Goal: Navigation & Orientation: Find specific page/section

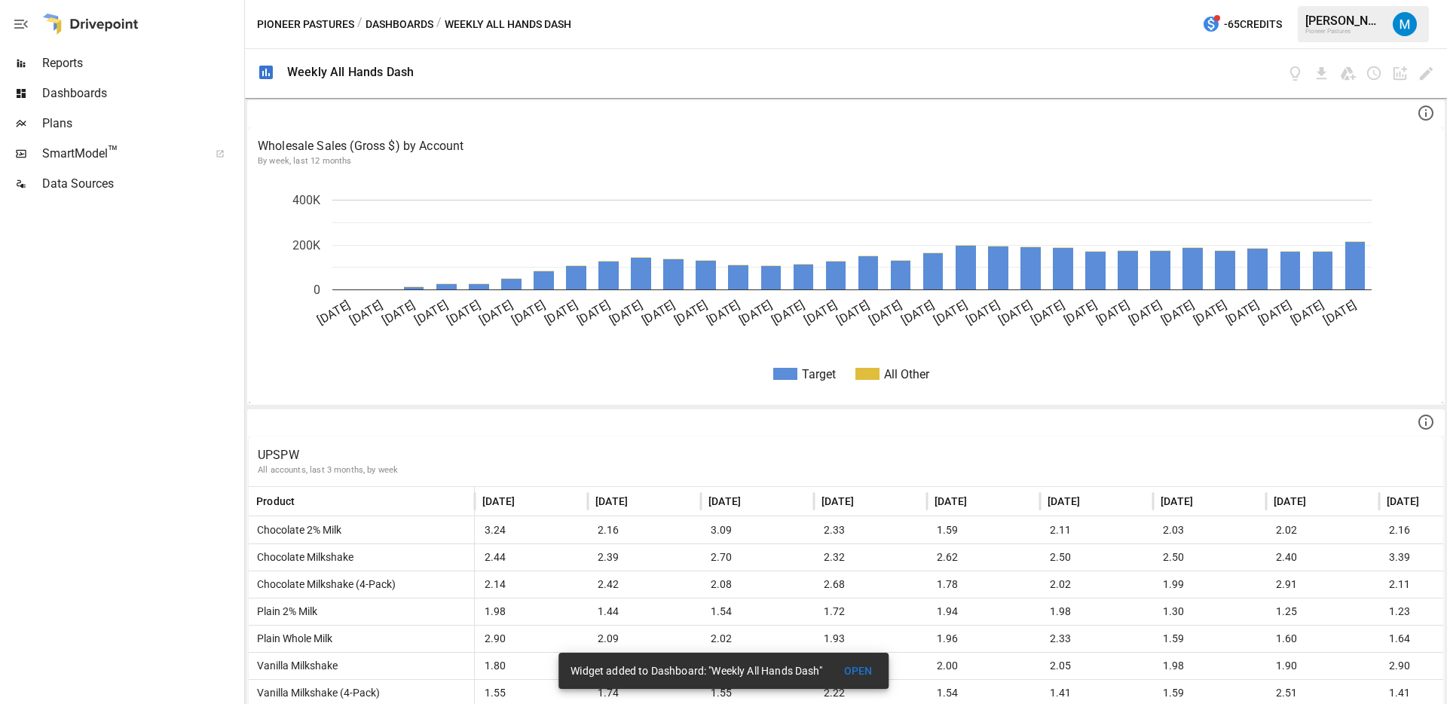
click at [94, 93] on span "Dashboards" at bounding box center [141, 93] width 199 height 18
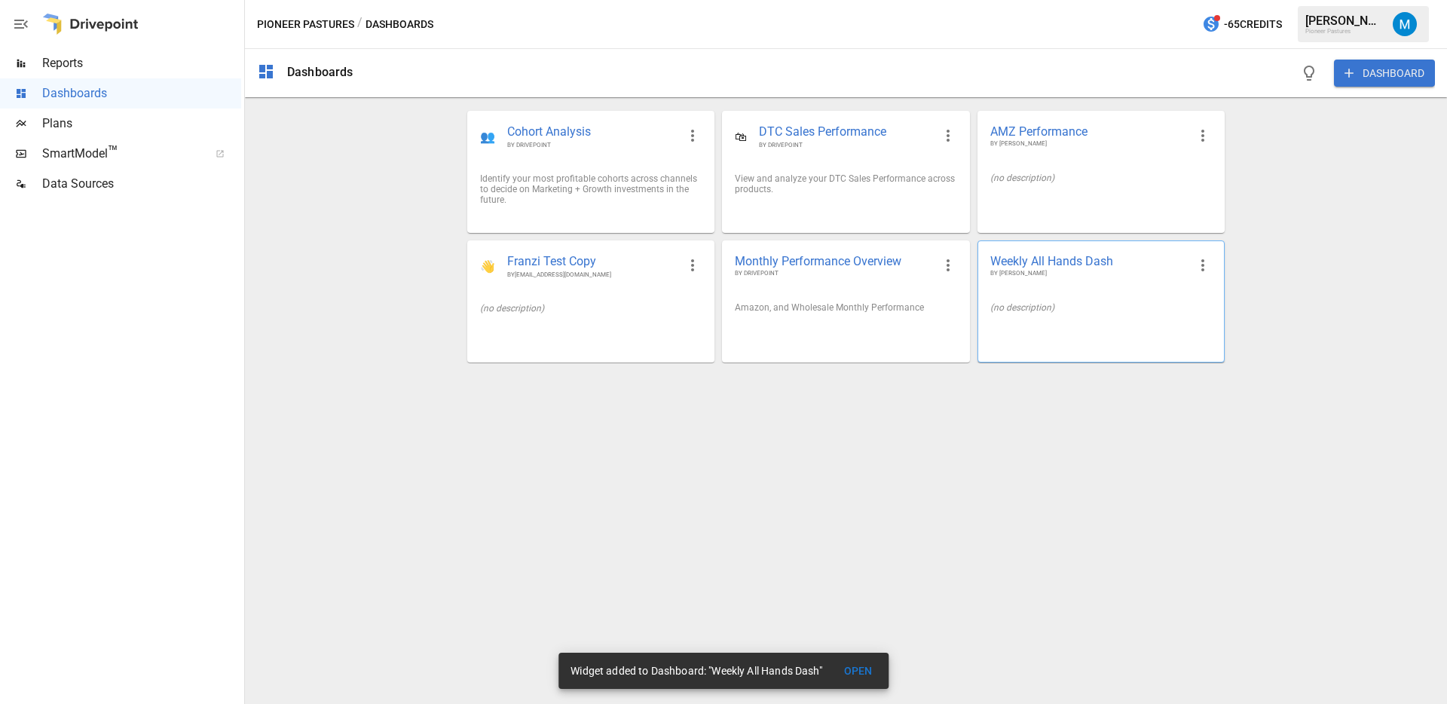
click at [1010, 295] on div "(no description)" at bounding box center [1101, 307] width 246 height 35
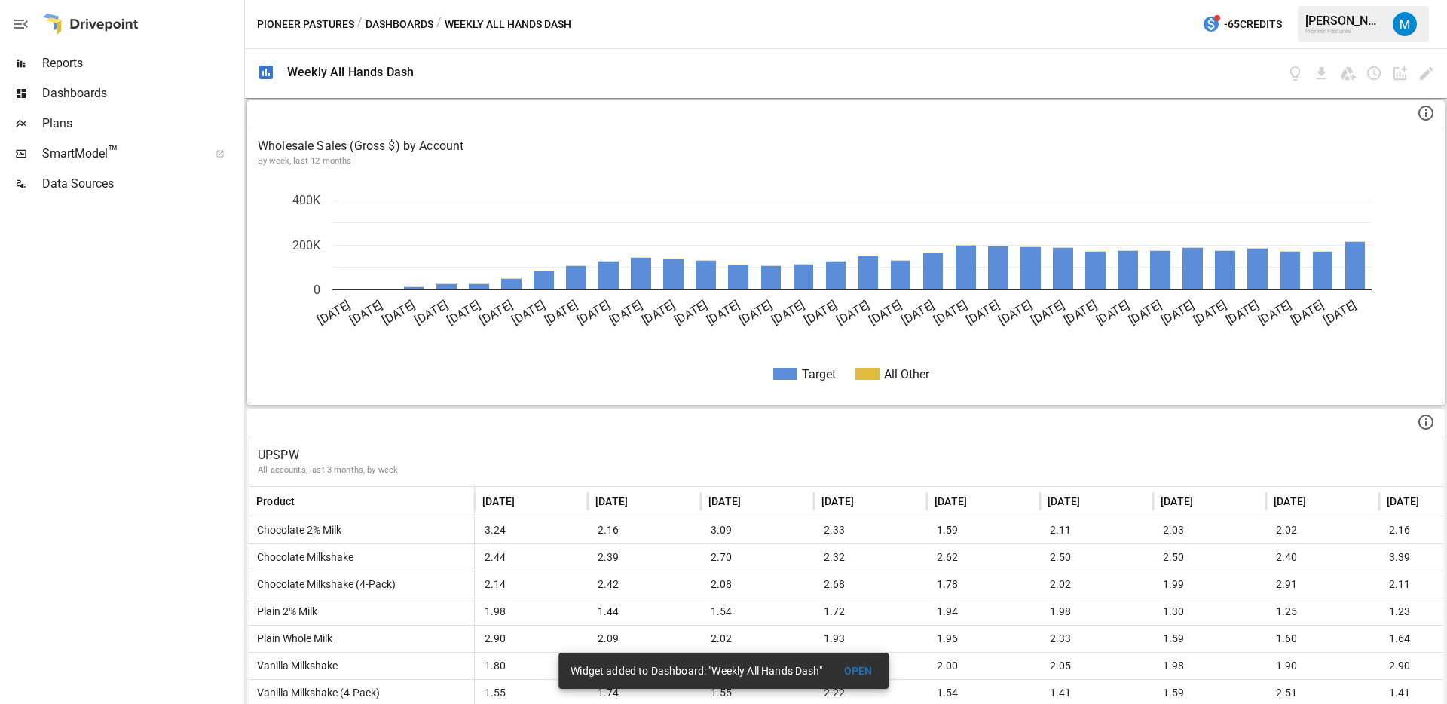
click at [1341, 132] on div "Wholesale Sales (Gross $) by Account By week, last 12 months" at bounding box center [846, 152] width 1194 height 50
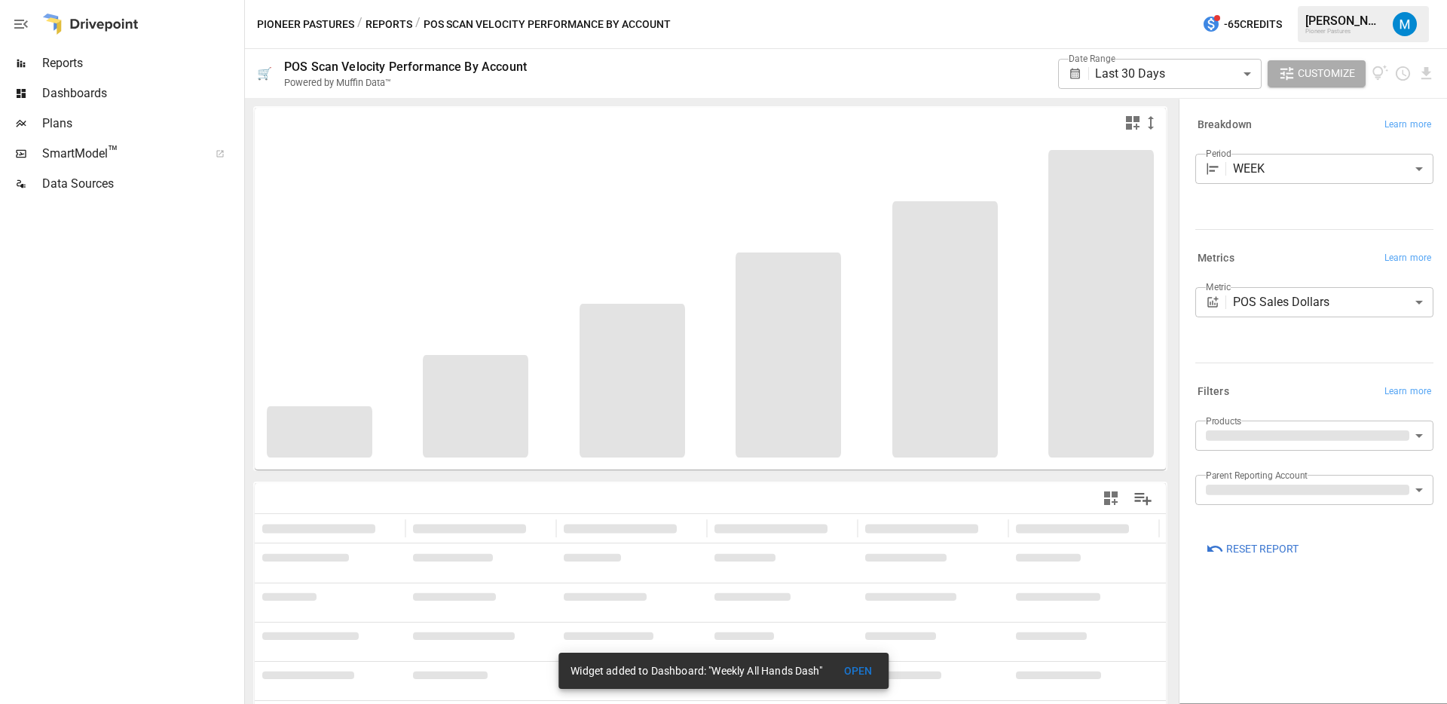
click at [1175, 0] on body "**********" at bounding box center [723, 0] width 1447 height 0
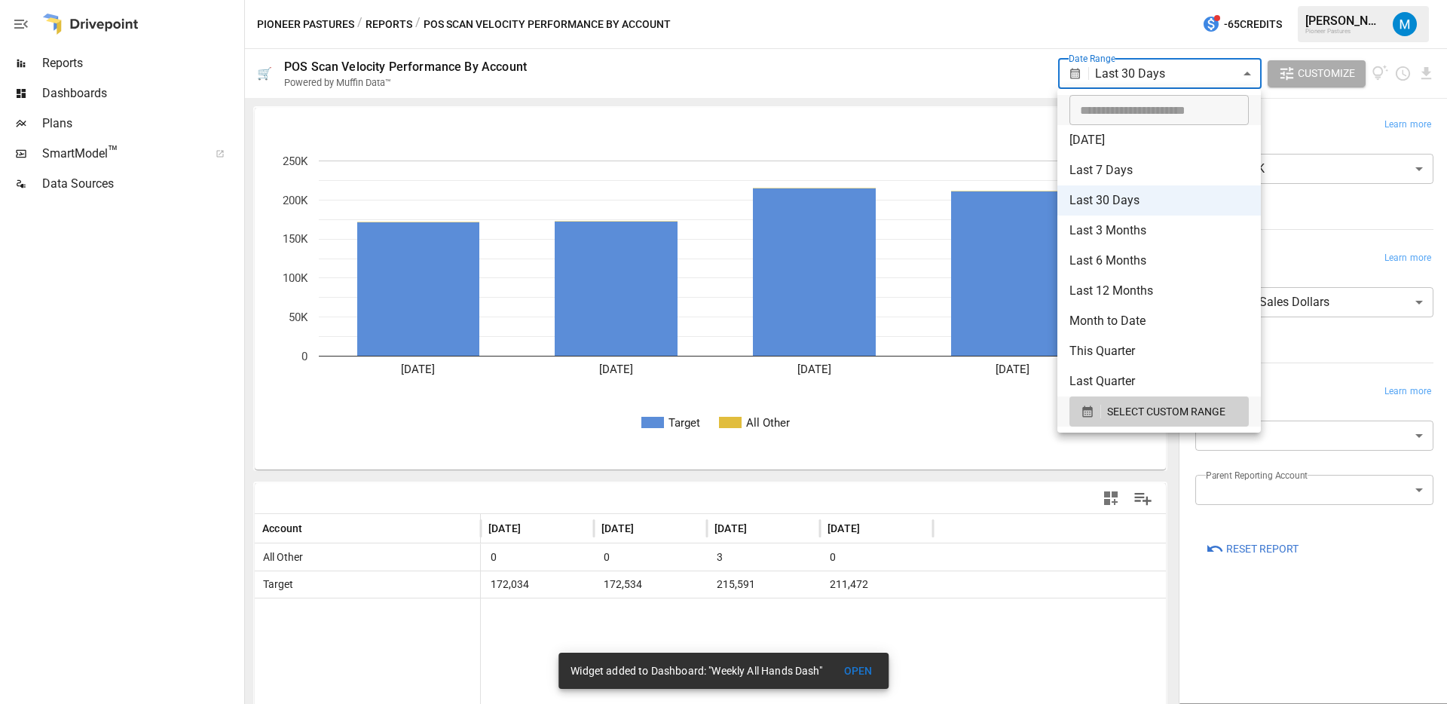
click at [1139, 352] on li "This Quarter" at bounding box center [1158, 351] width 203 height 30
type input "**********"
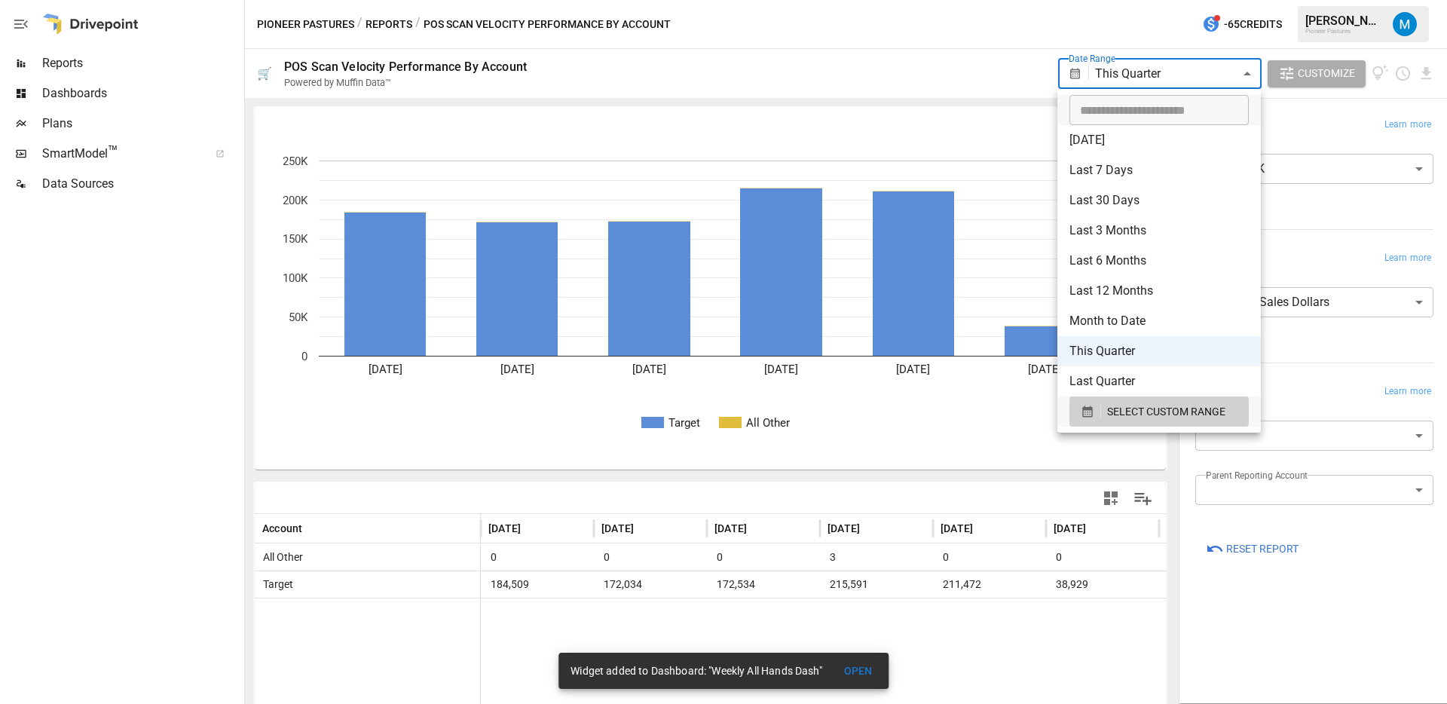
click at [1155, 0] on body "**********" at bounding box center [723, 0] width 1447 height 0
click at [66, 99] on div at bounding box center [723, 352] width 1447 height 704
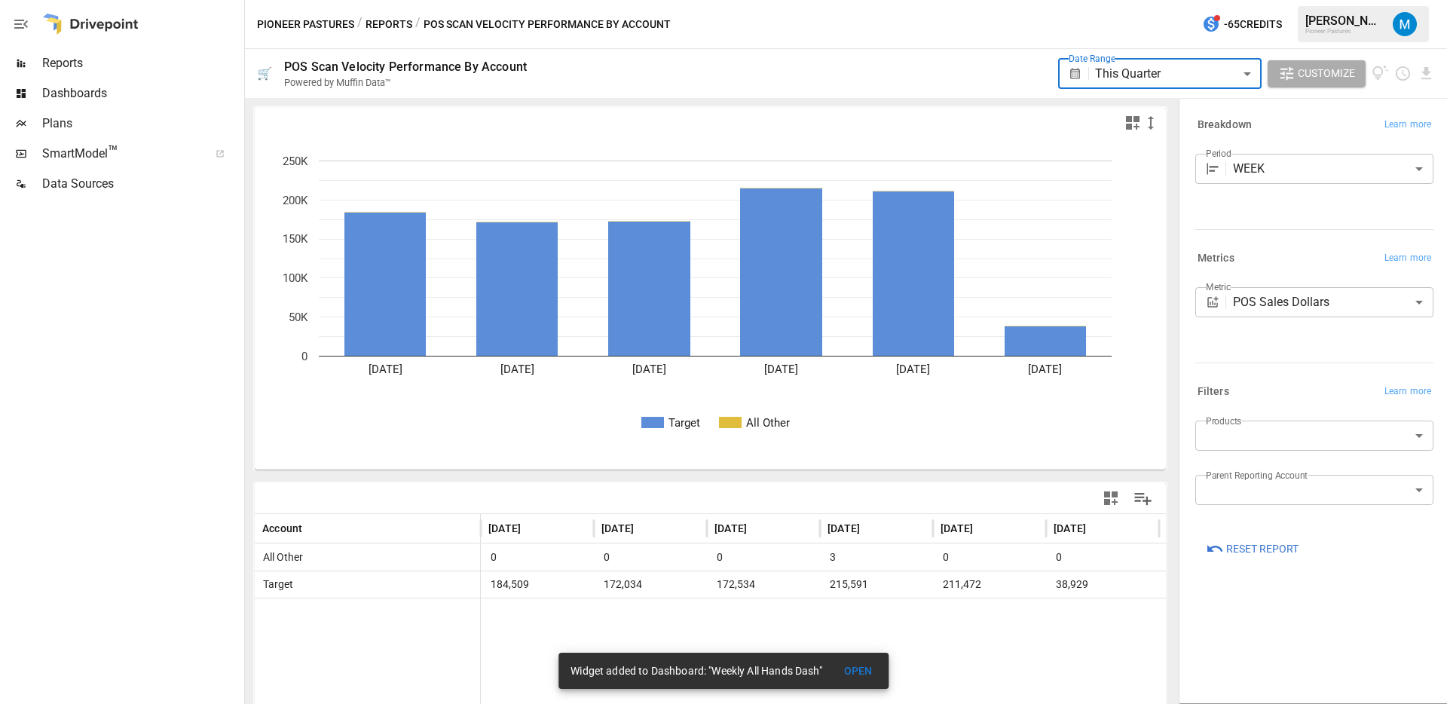
click at [867, 666] on button "OPEN" at bounding box center [858, 671] width 48 height 28
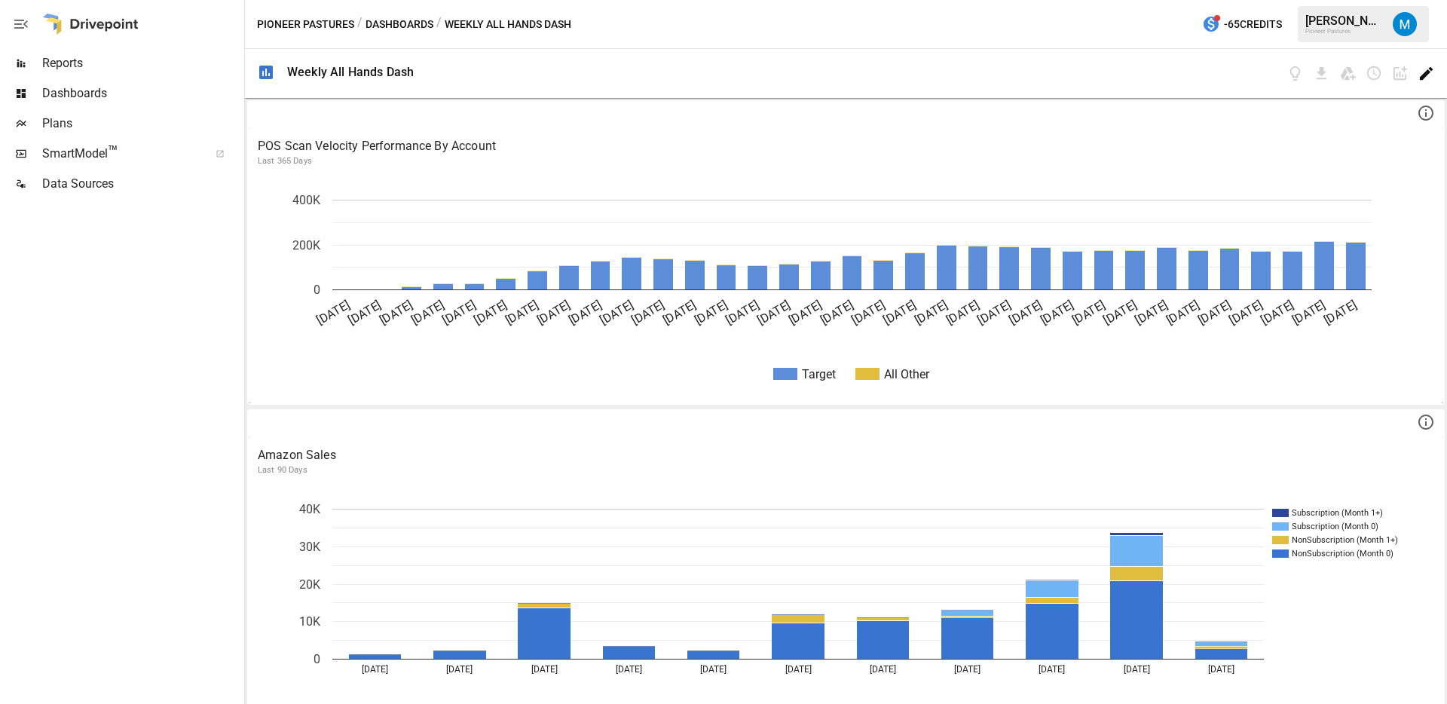
click at [1421, 73] on icon "Edit dashboard" at bounding box center [1425, 73] width 17 height 17
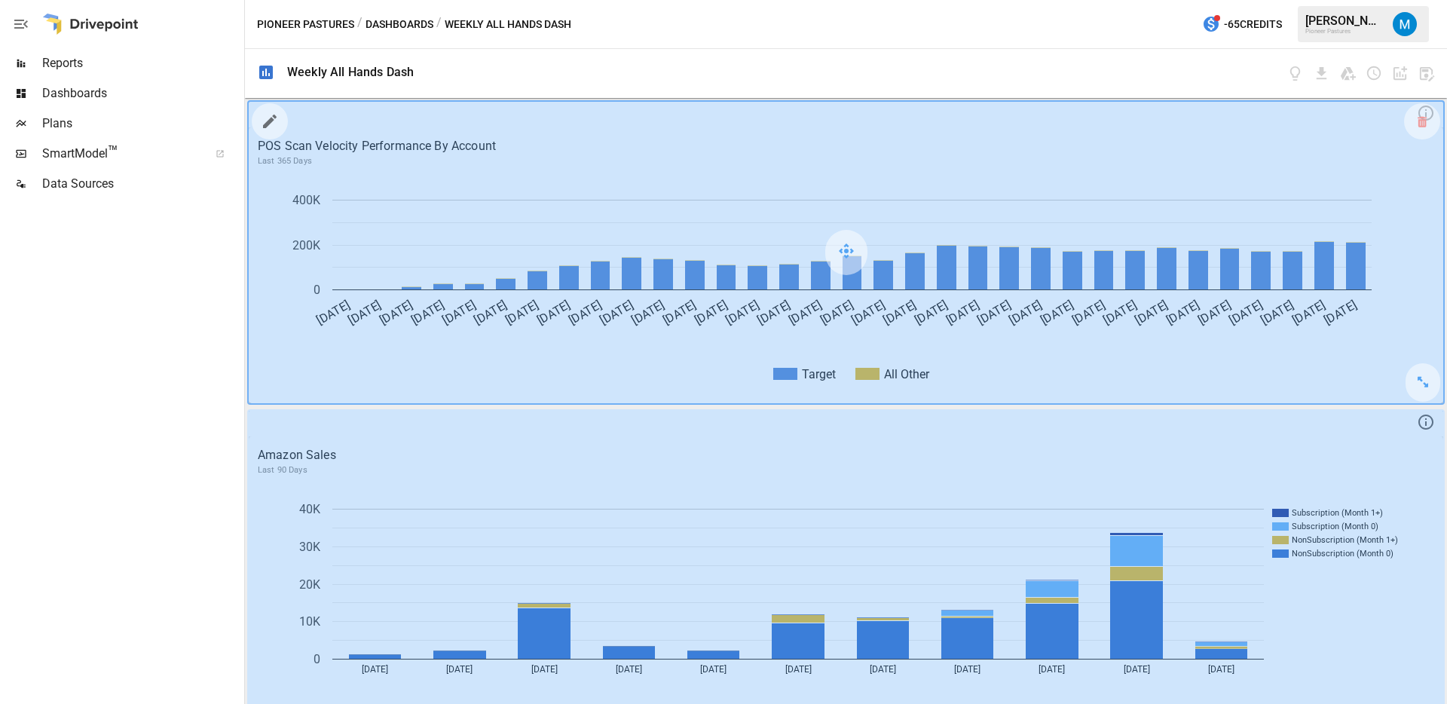
click at [276, 122] on icon "button" at bounding box center [270, 121] width 18 height 18
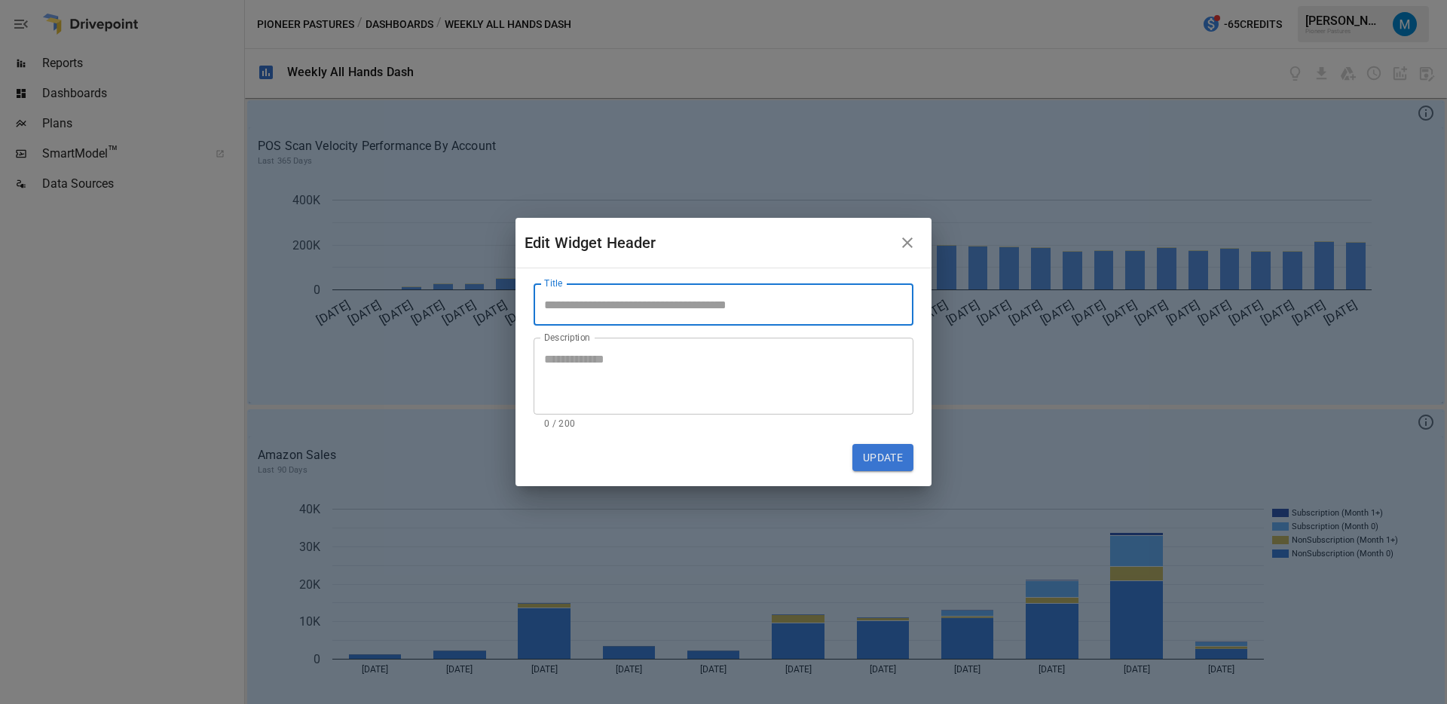
click at [631, 301] on input "Title" at bounding box center [723, 304] width 380 height 42
type input "**********"
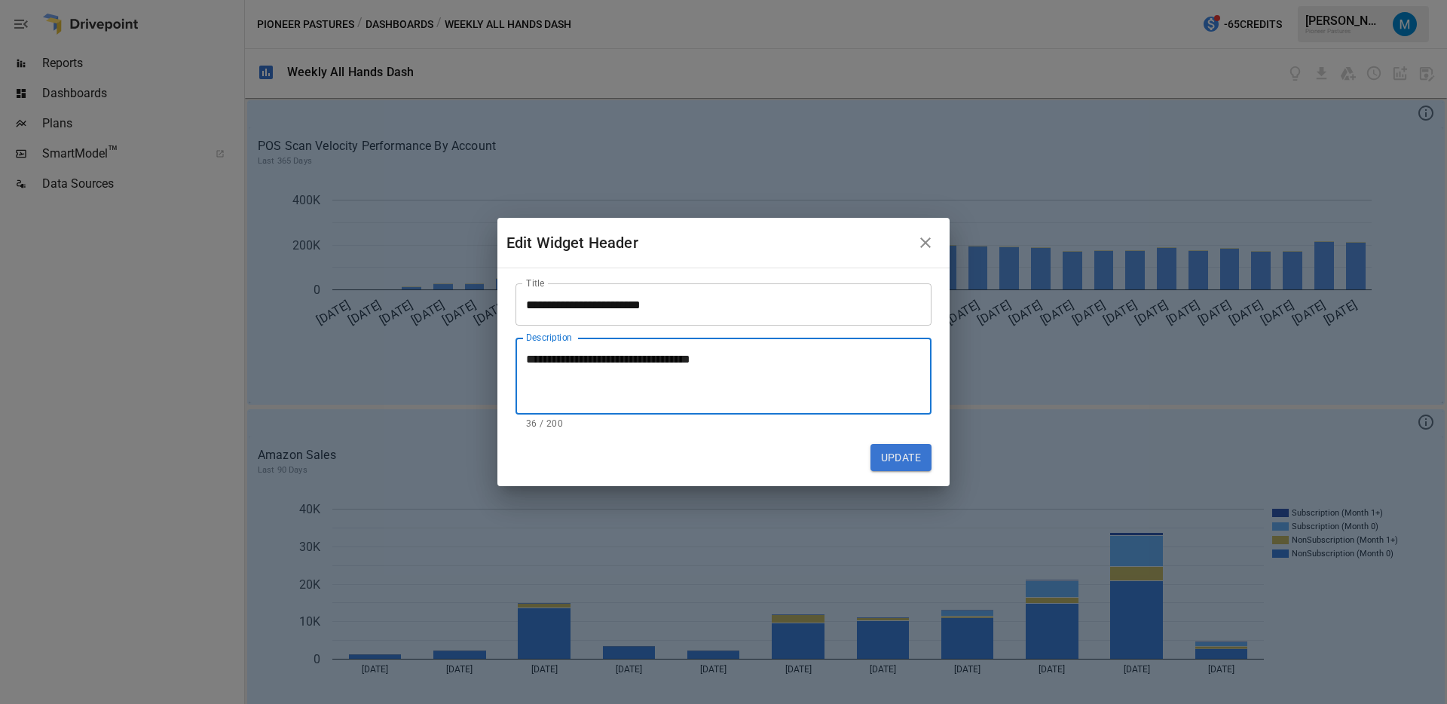
type textarea "**********"
click at [893, 459] on button "Update" at bounding box center [900, 457] width 61 height 27
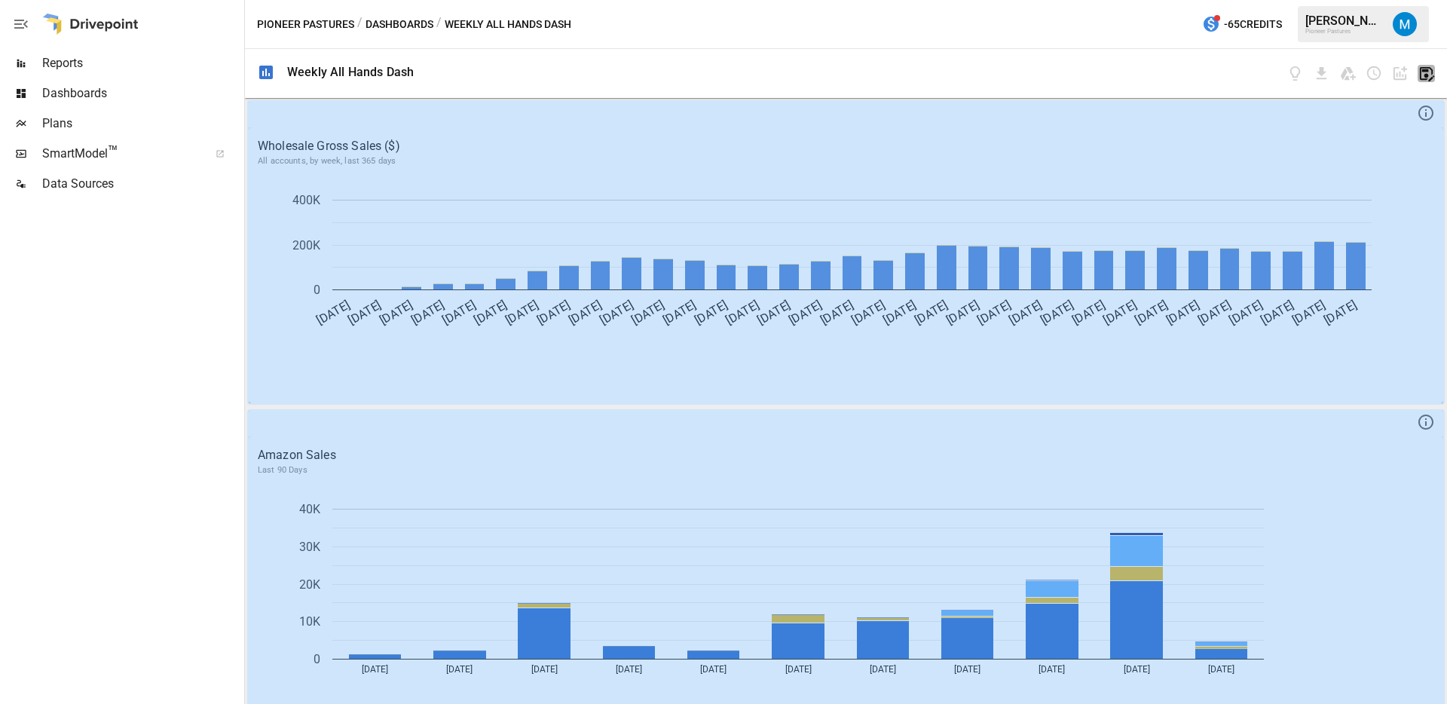
click at [1425, 72] on icon "button" at bounding box center [1425, 73] width 17 height 17
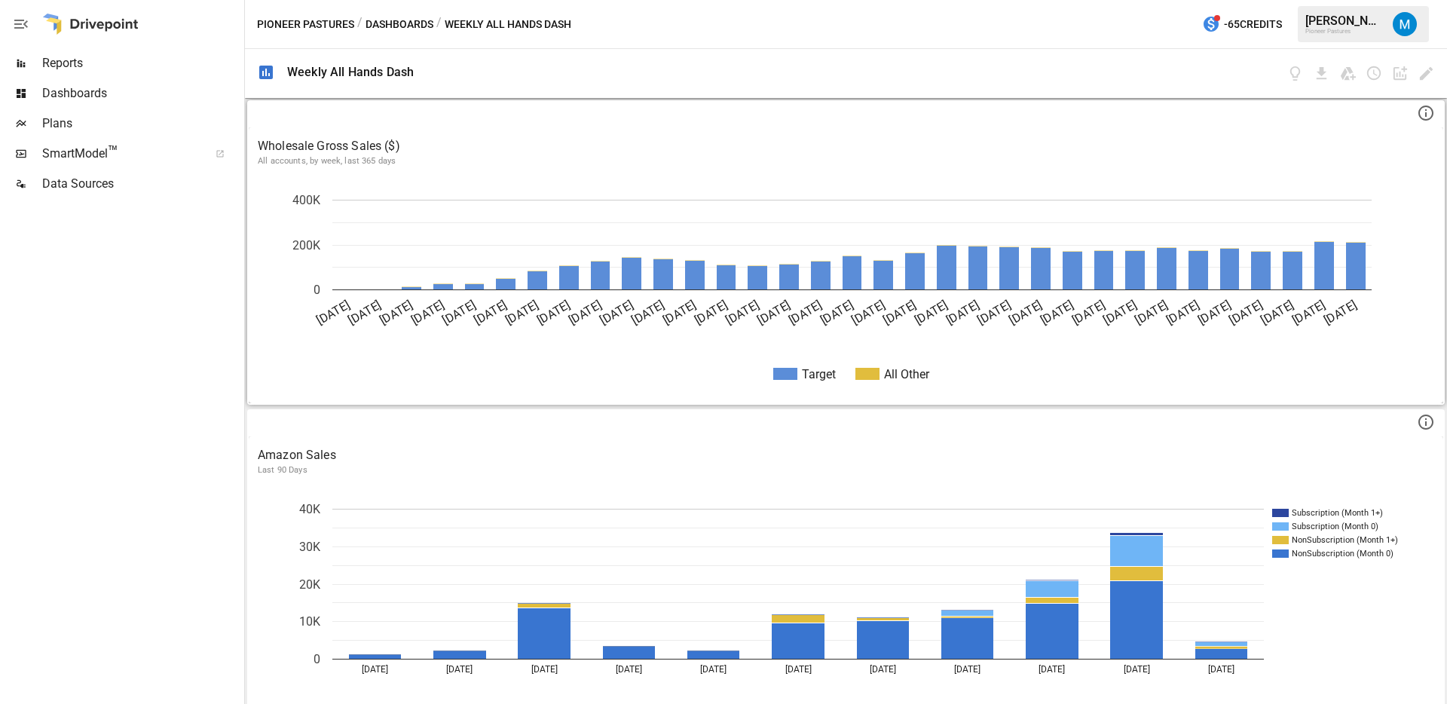
click at [1161, 173] on div "Wholesale Gross Sales ($) All accounts, by week, last 365 days" at bounding box center [846, 152] width 1194 height 50
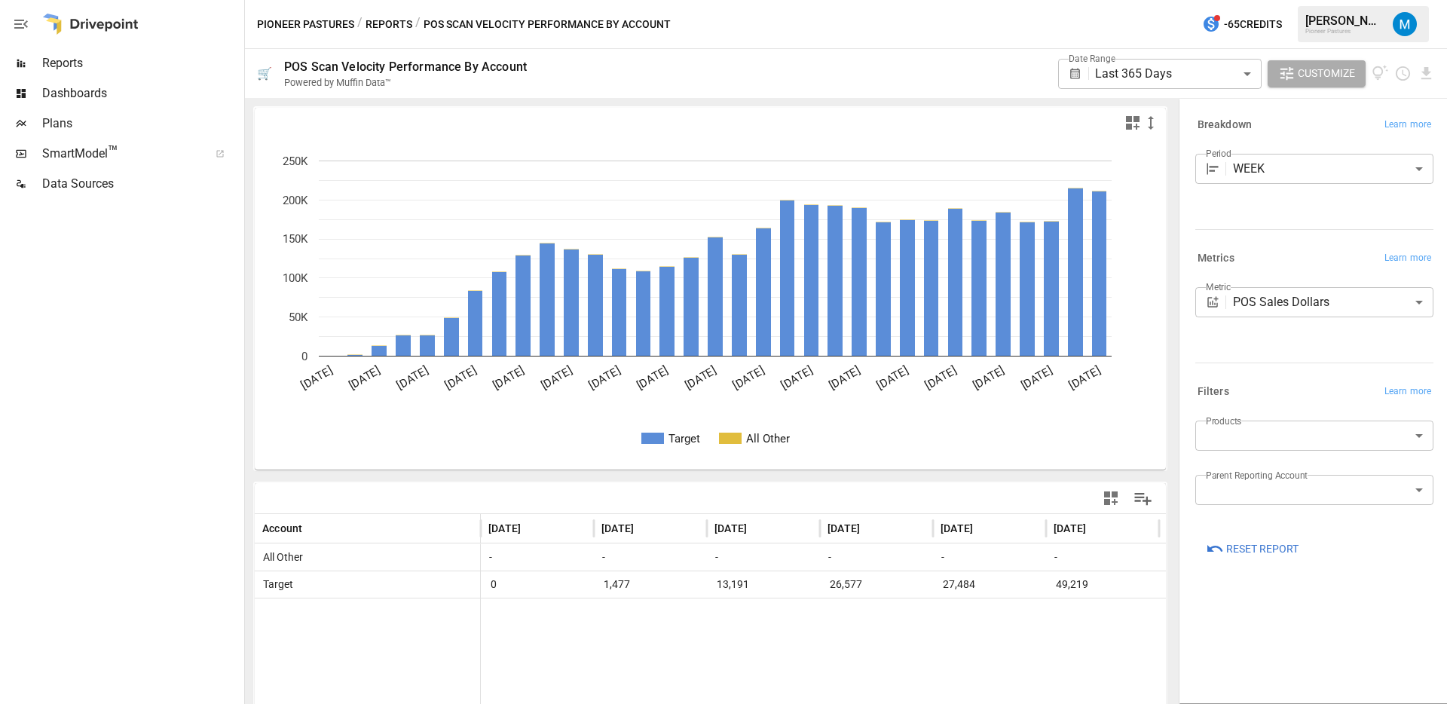
click at [108, 93] on span "Dashboards" at bounding box center [141, 93] width 199 height 18
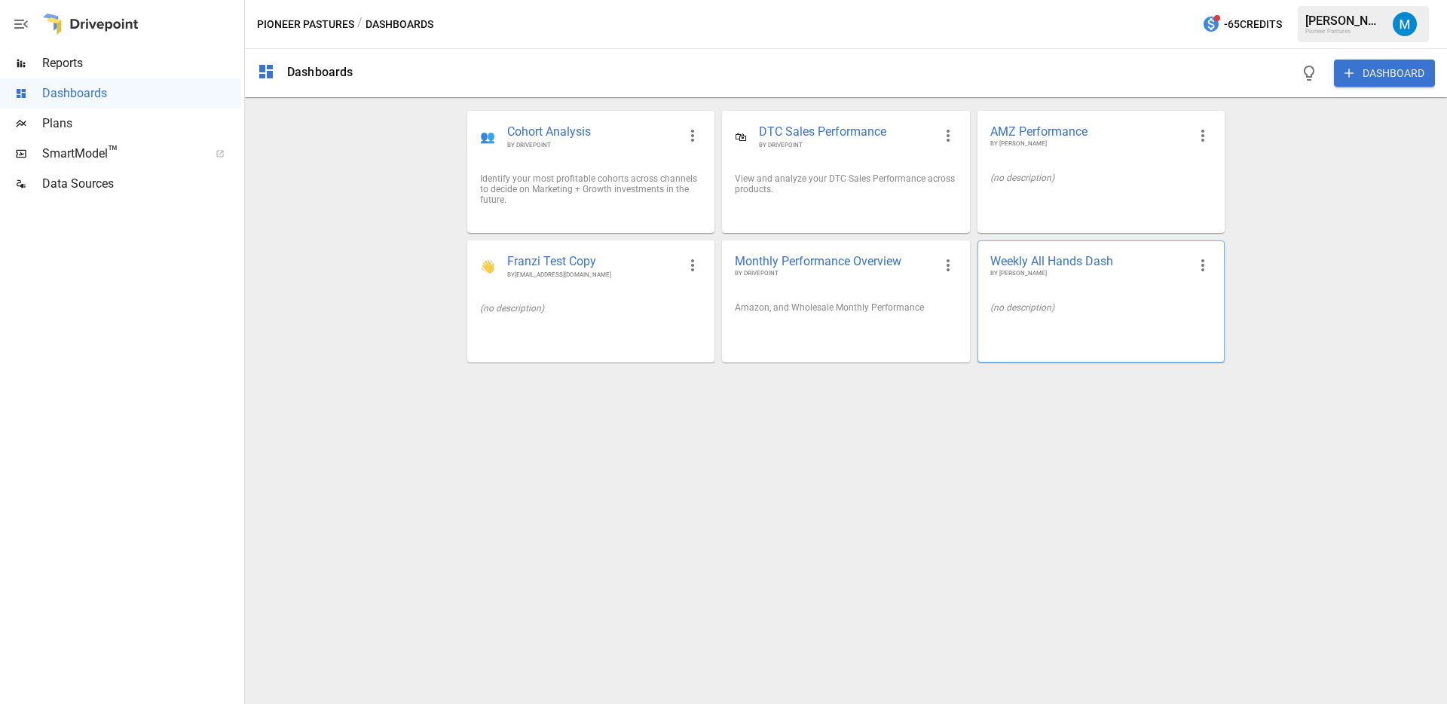
click at [1095, 322] on div "(no description)" at bounding box center [1101, 307] width 246 height 35
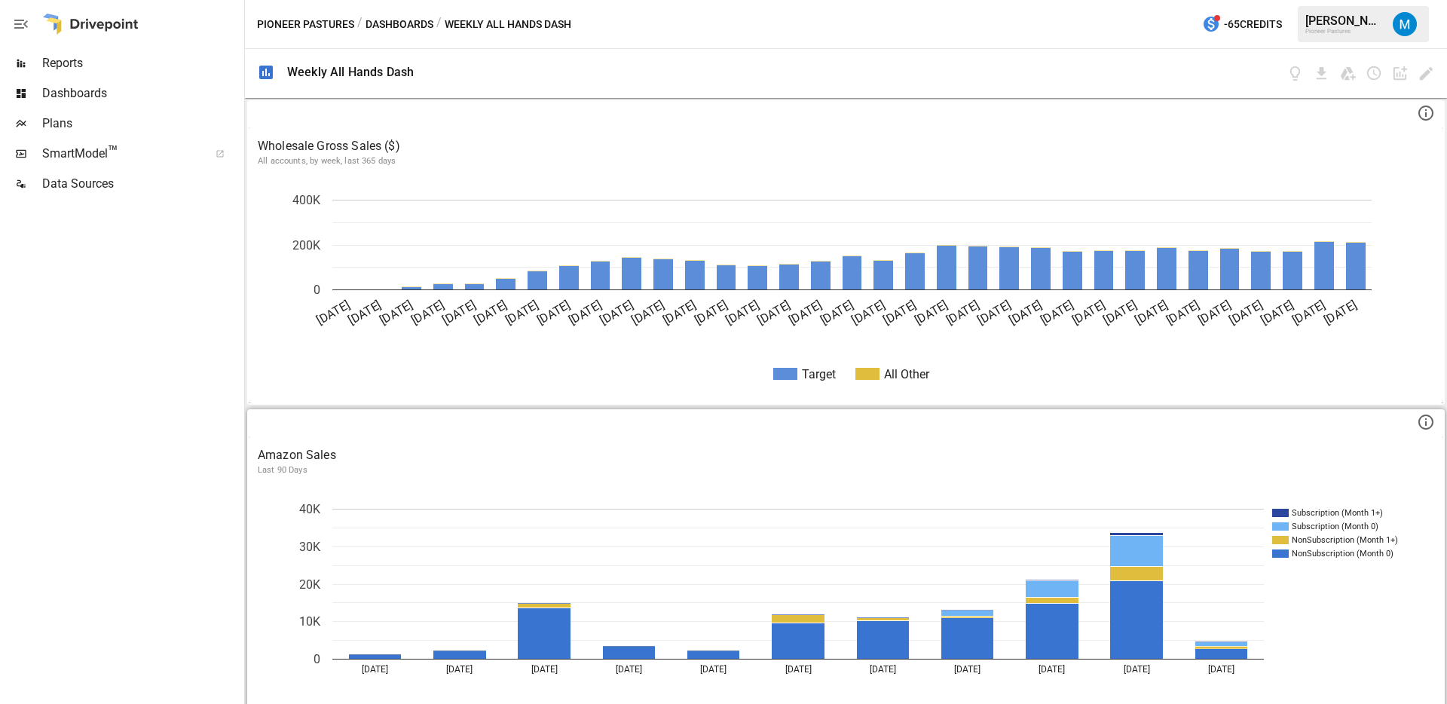
scroll to position [204, 0]
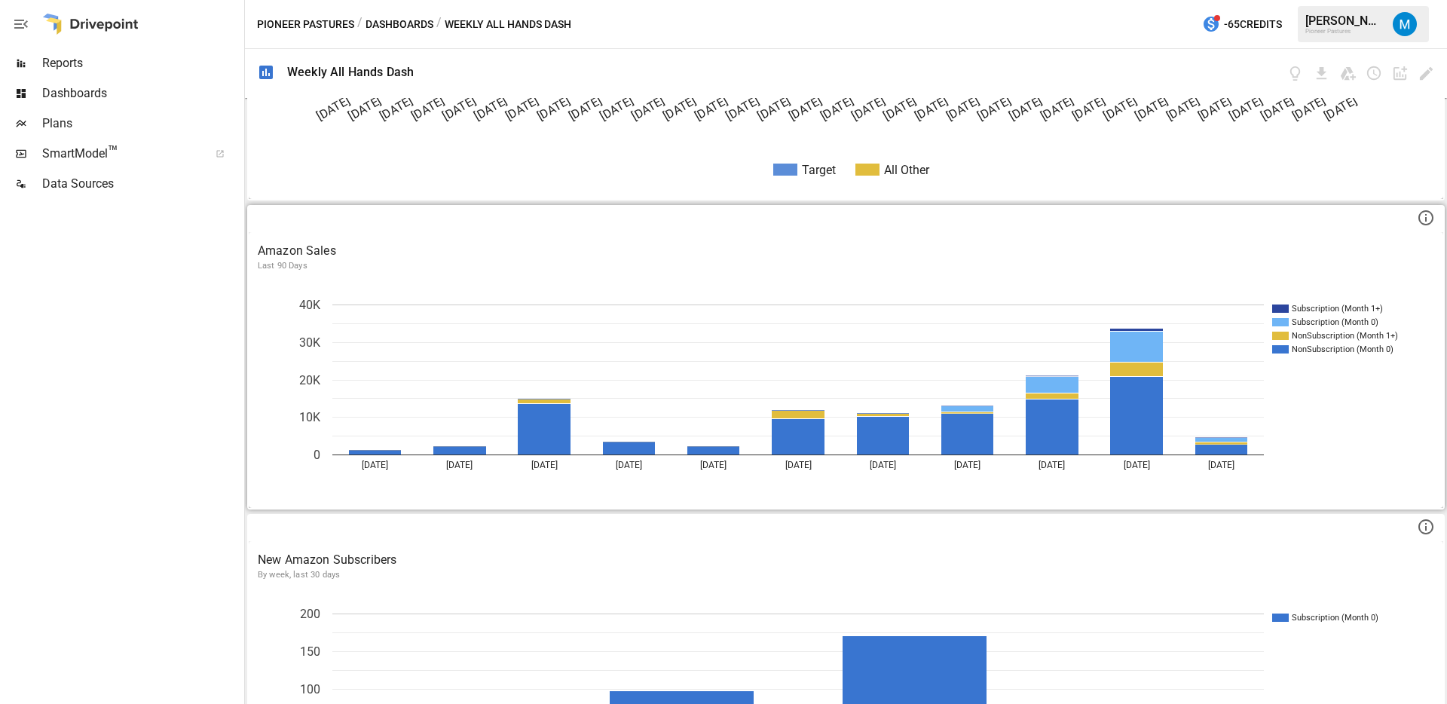
click at [735, 273] on div "Amazon Sales Last 90 Days" at bounding box center [846, 257] width 1194 height 50
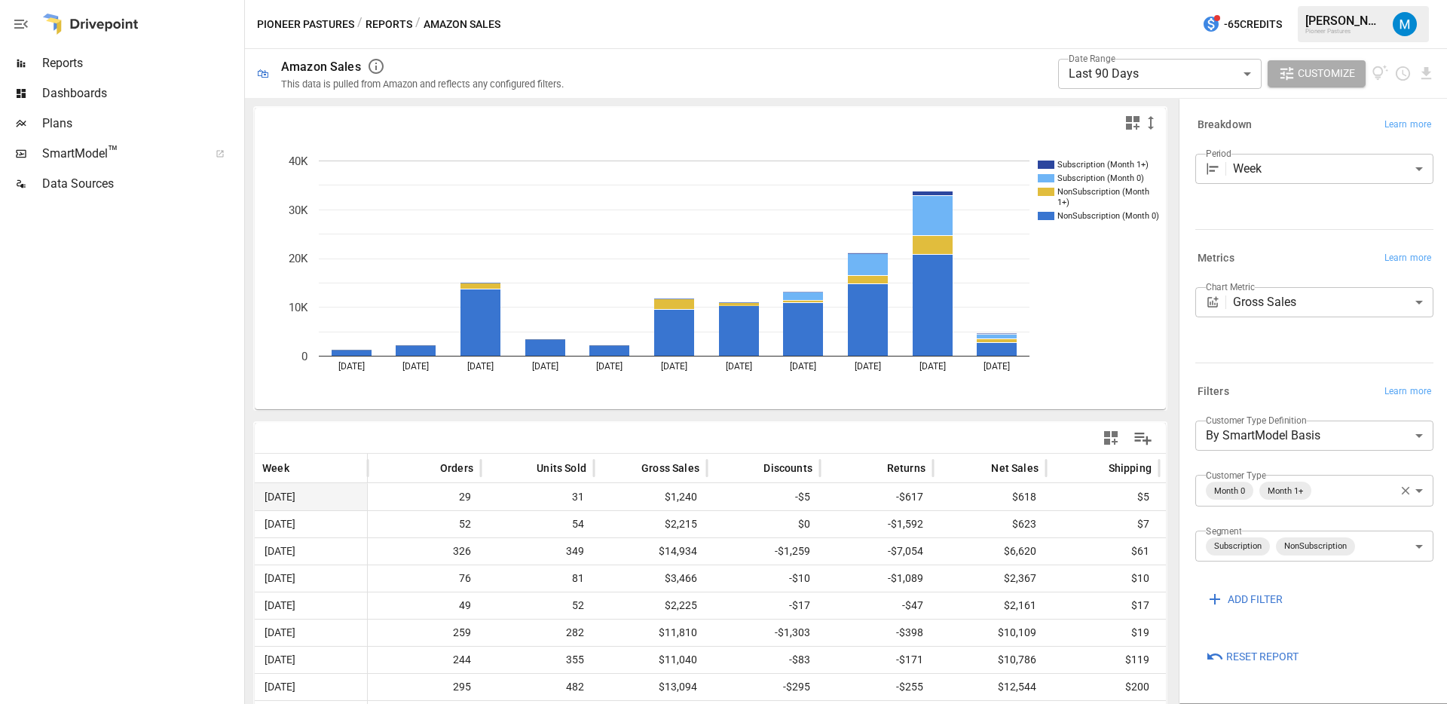
scroll to position [87, 0]
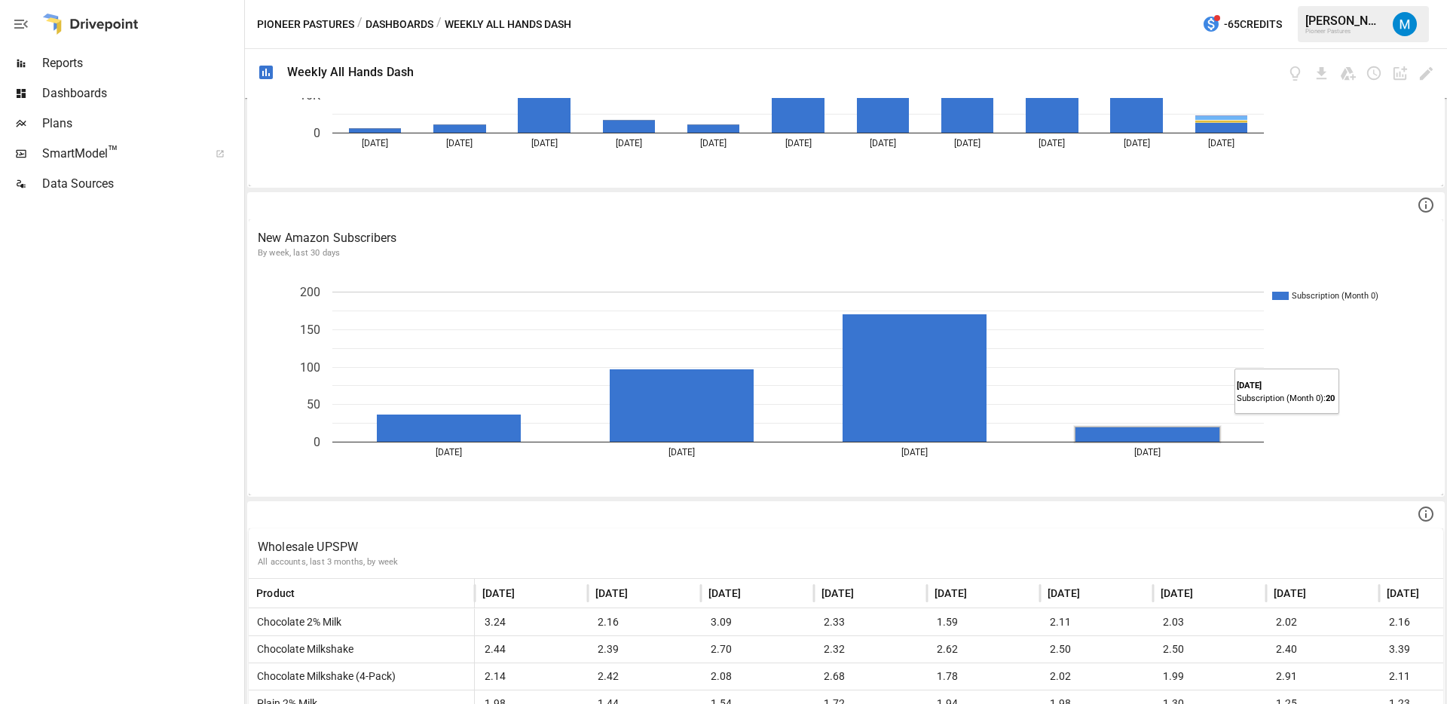
scroll to position [630, 0]
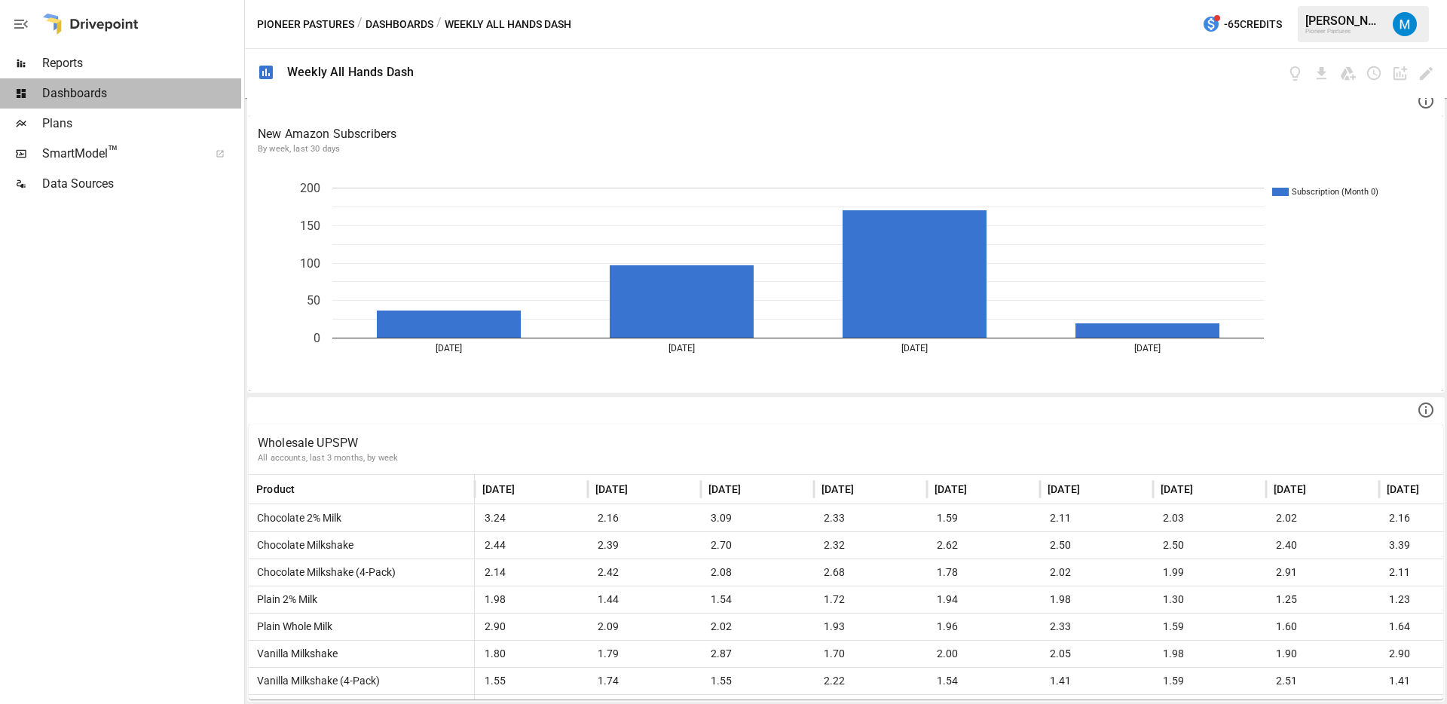
click at [121, 96] on span "Dashboards" at bounding box center [141, 93] width 199 height 18
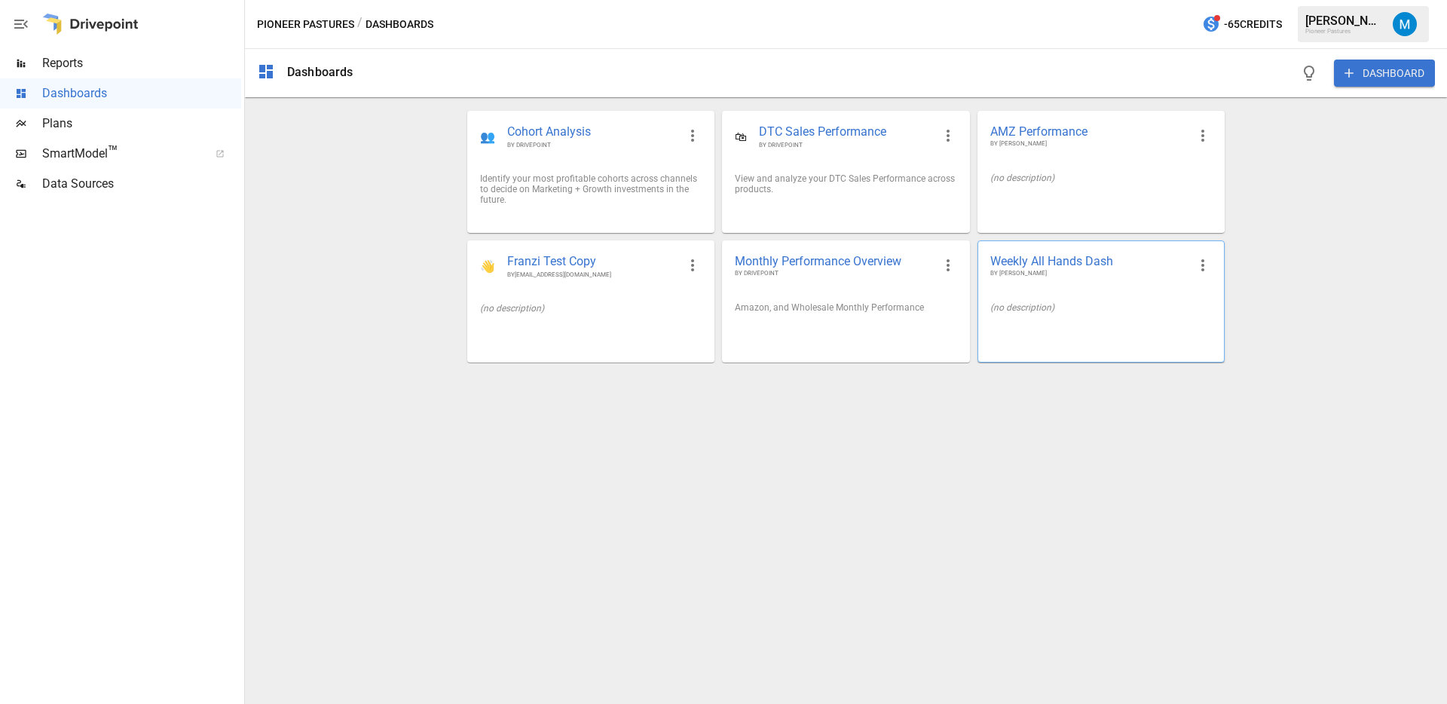
click at [1089, 292] on div "(no description)" at bounding box center [1101, 307] width 246 height 35
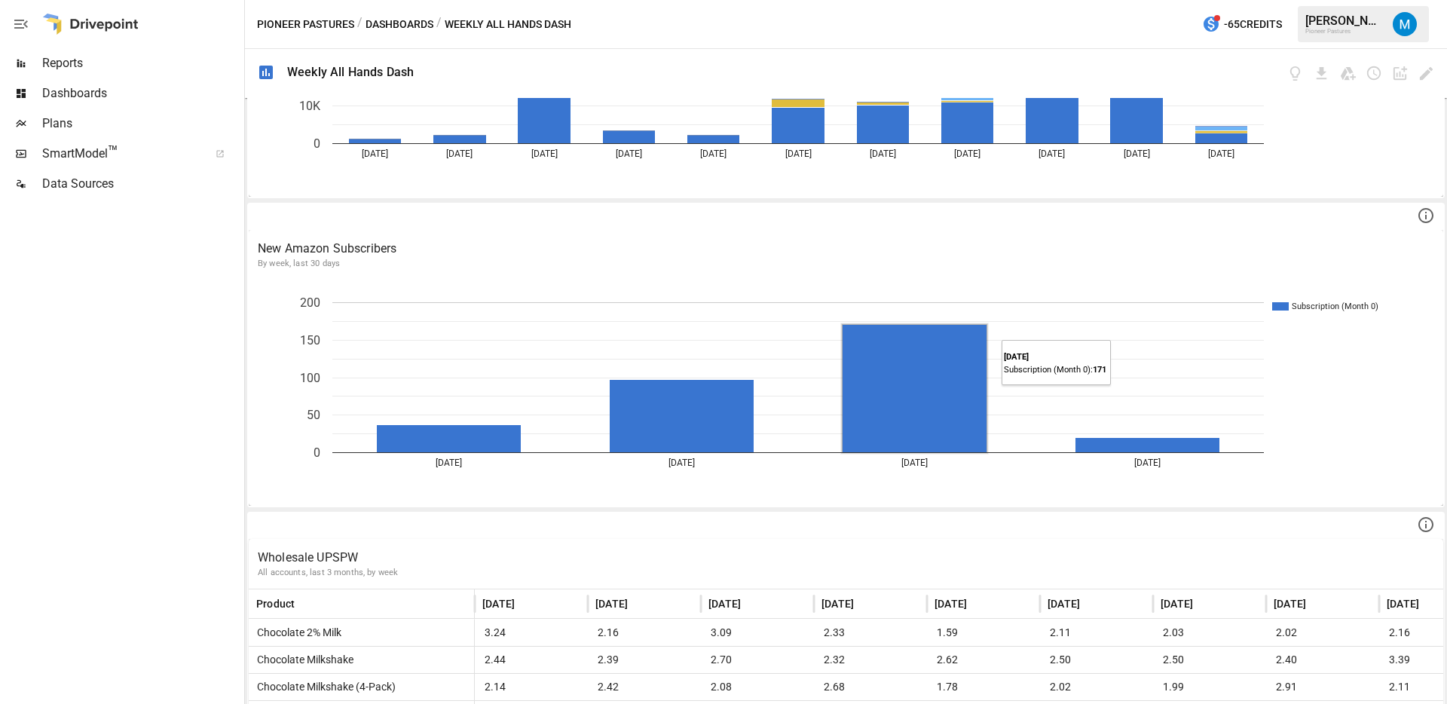
scroll to position [630, 0]
